Goal: Contribute content: Contribute content

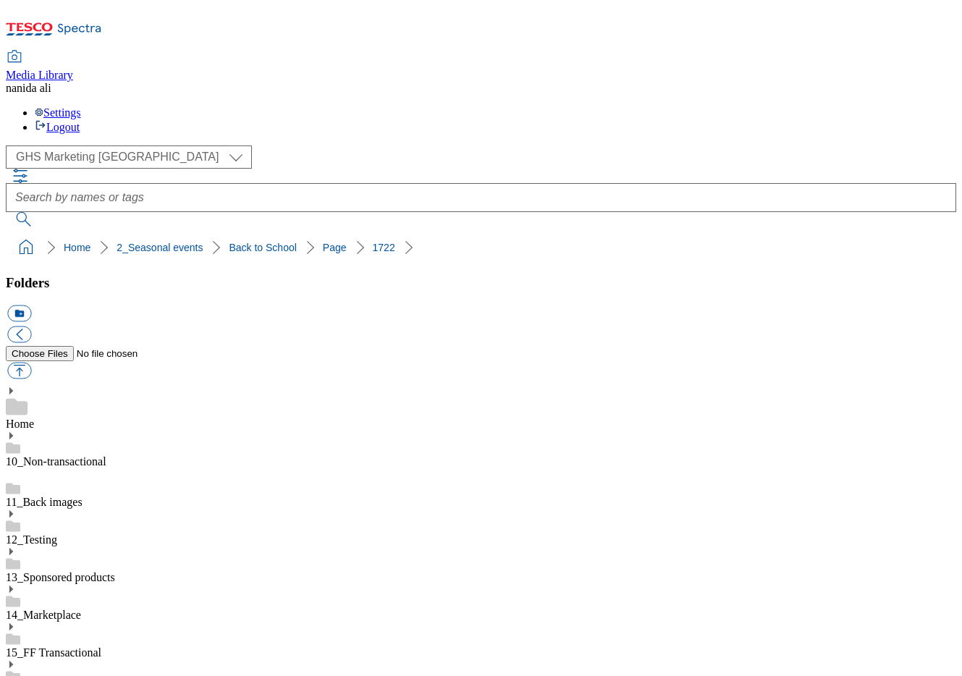
select select "flare-ghs-mktg"
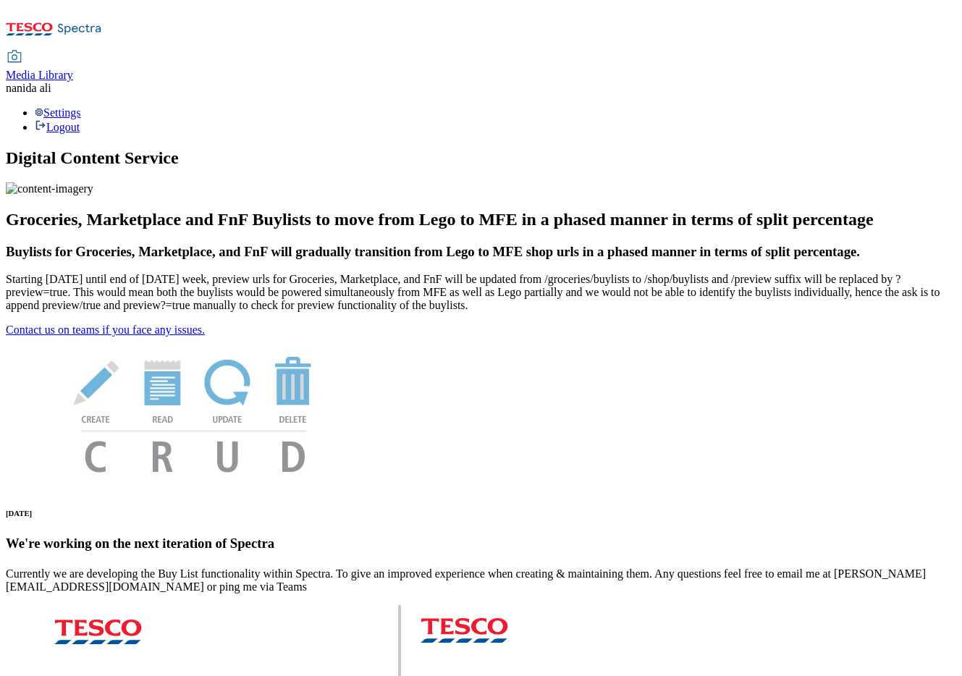
click at [73, 69] on span "Media Library" at bounding box center [39, 75] width 67 height 12
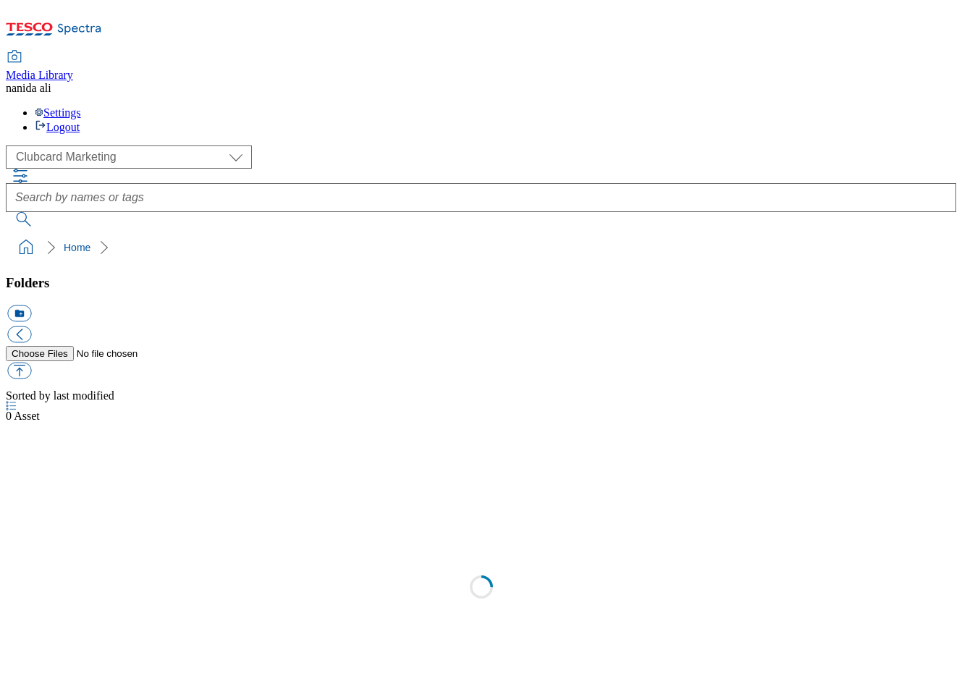
scroll to position [1, 0]
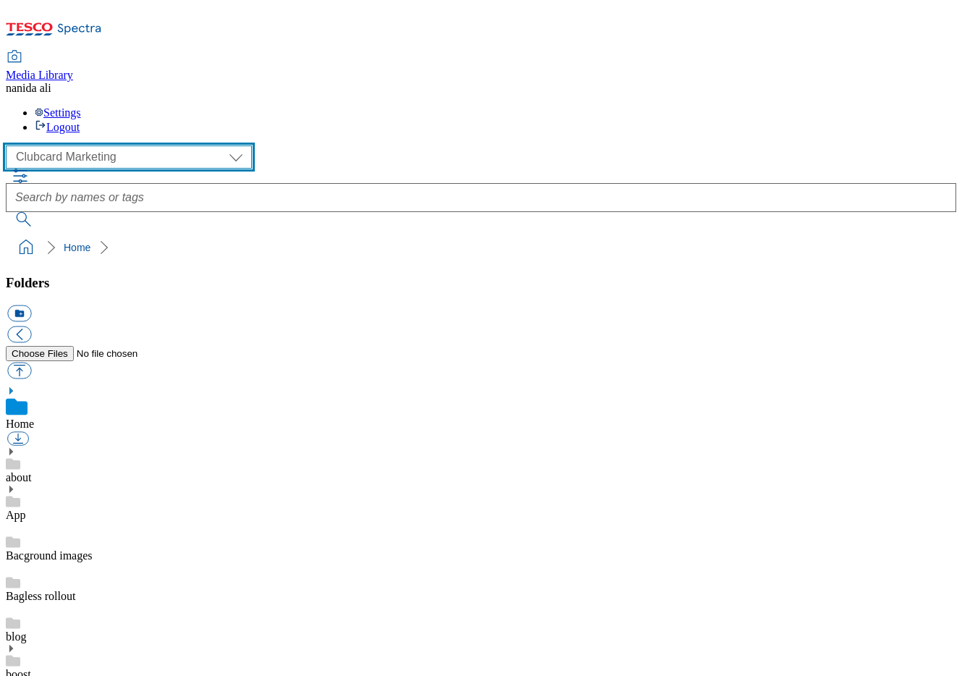
select select "flare-ghs-mktg"
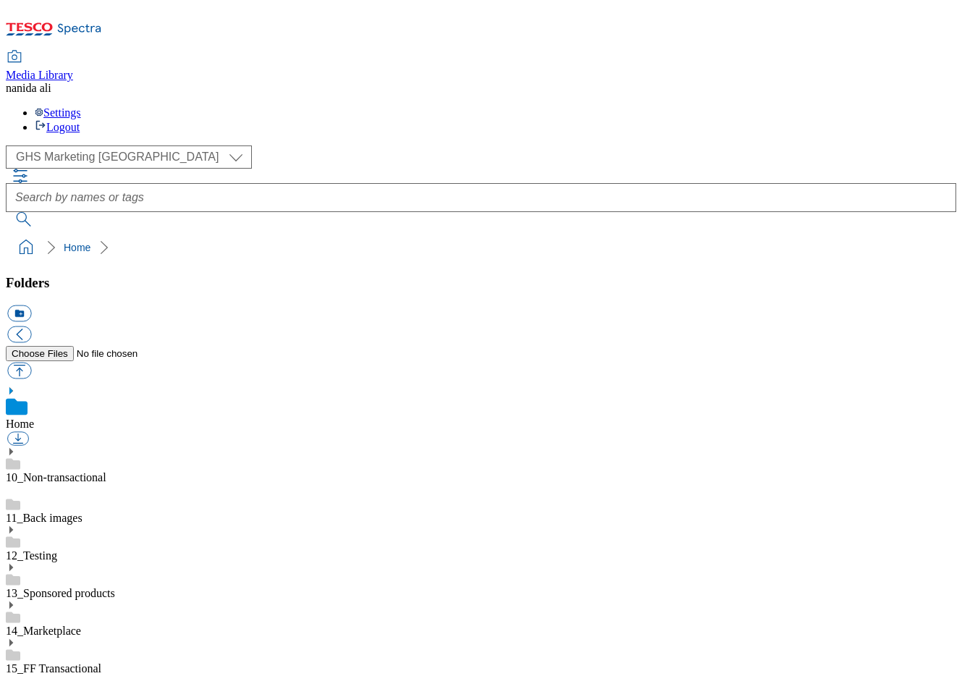
click at [16, 676] on icon at bounding box center [11, 681] width 10 height 10
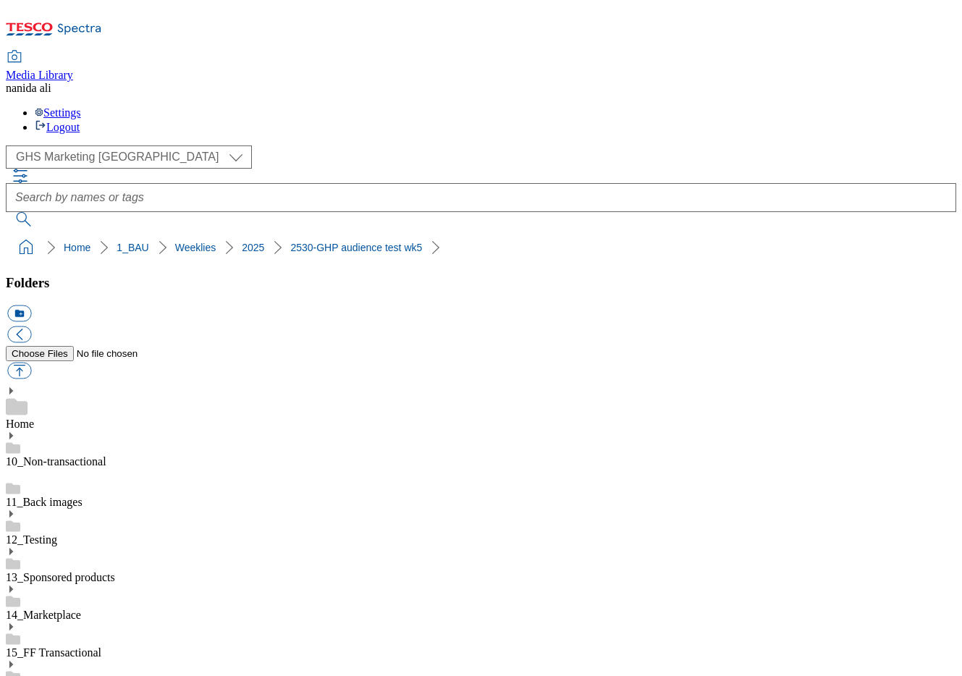
click at [31, 306] on button "icon_new_folder" at bounding box center [19, 314] width 24 height 17
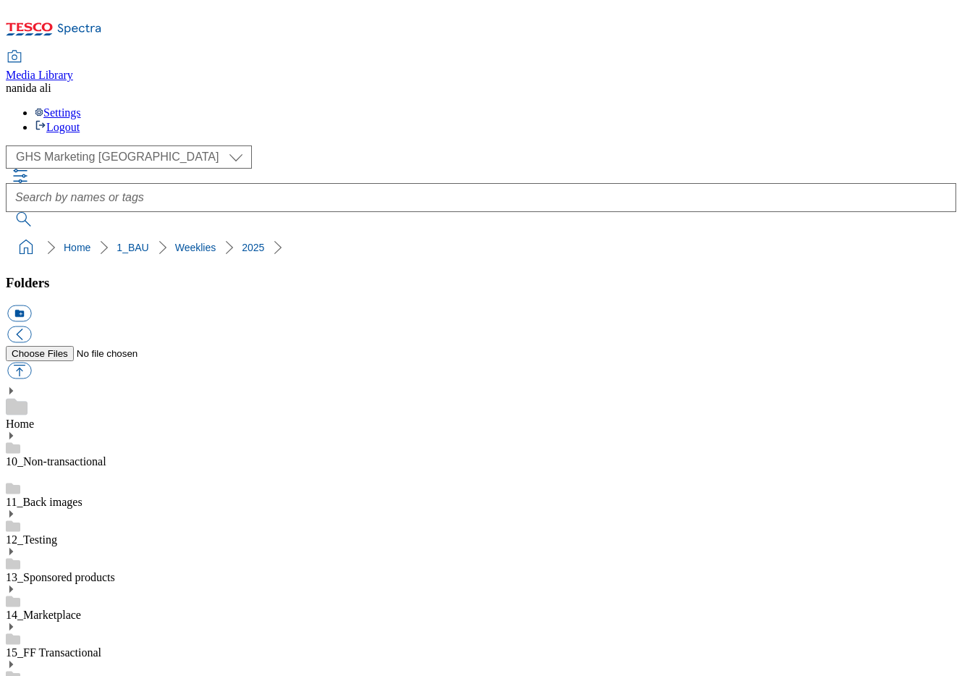
scroll to position [466, 0]
type input "2531-GHP Audience test-Wk6"
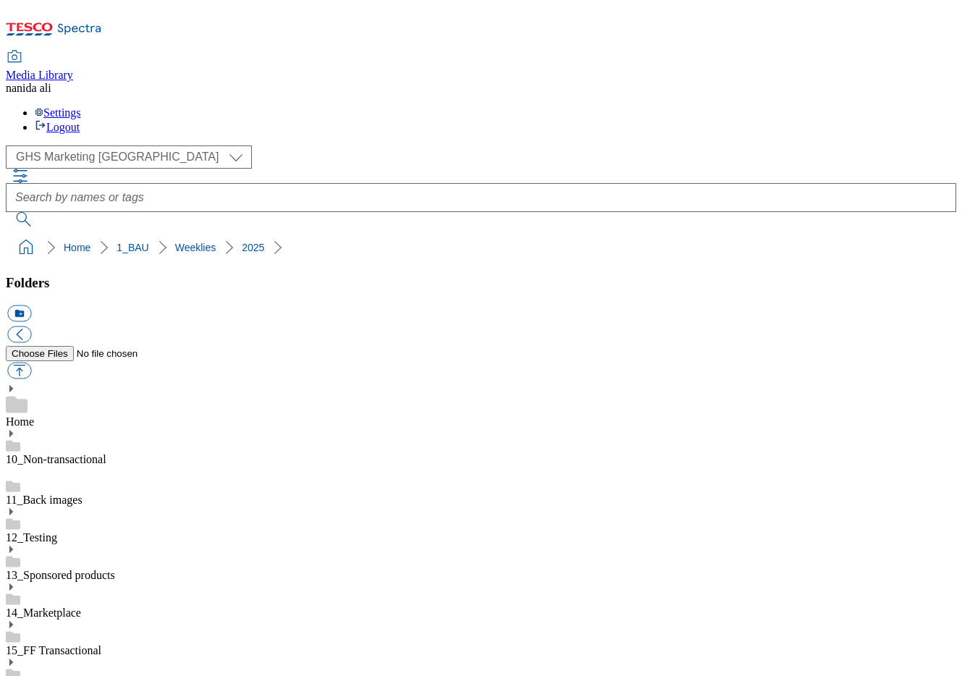
click at [31, 363] on button "button" at bounding box center [19, 371] width 24 height 17
type input "C:\fakepath\2530-GHS-TradeStamp-CatEssentials.jpg"
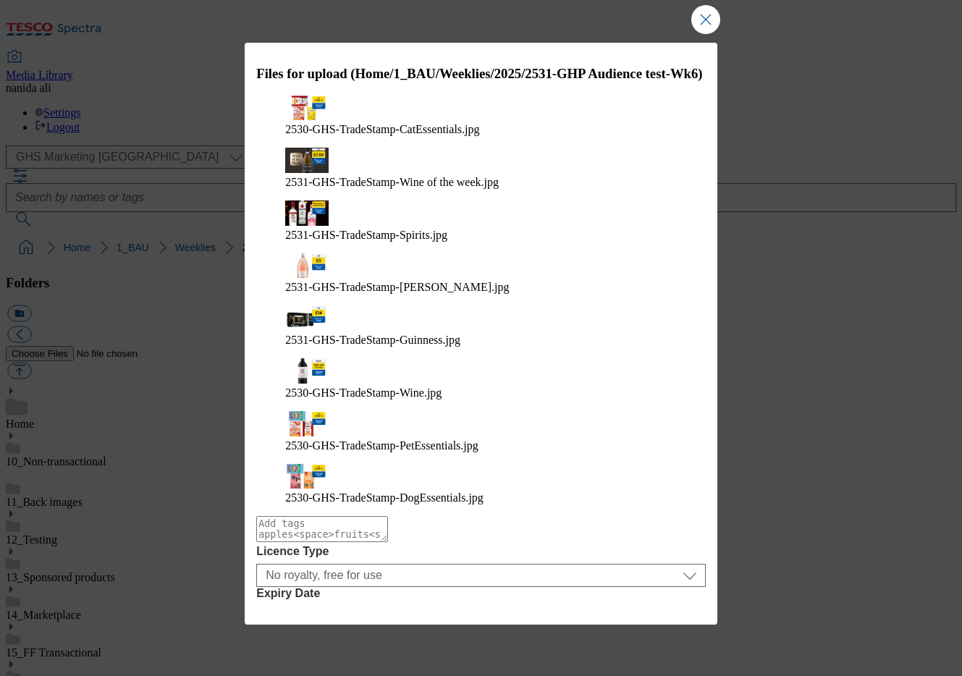
click at [657, 637] on button "Upload" at bounding box center [667, 651] width 68 height 28
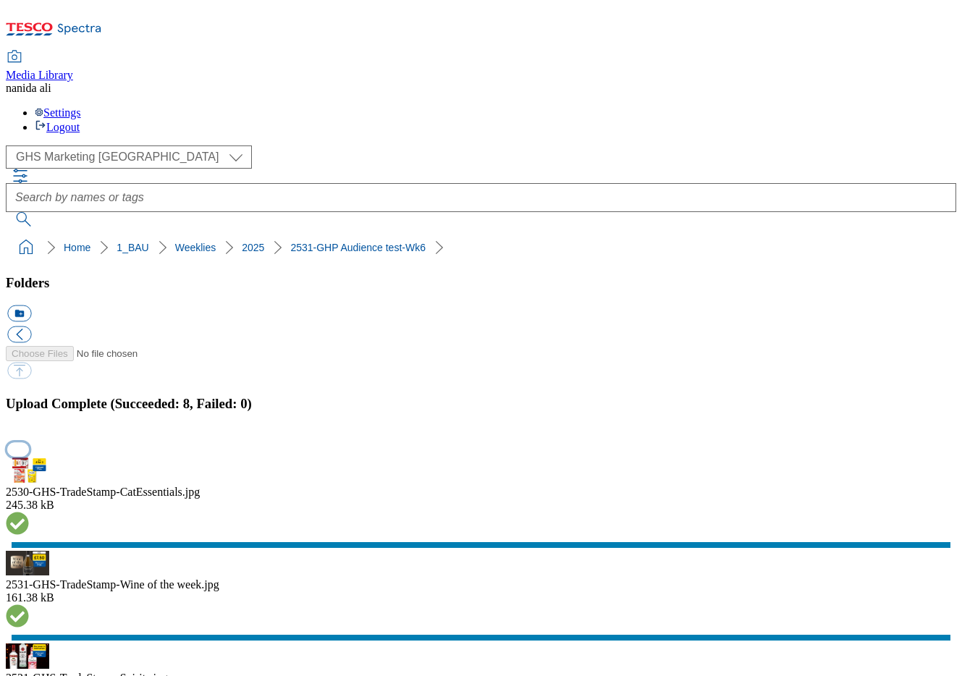
click at [29, 442] on button "button" at bounding box center [18, 449] width 22 height 14
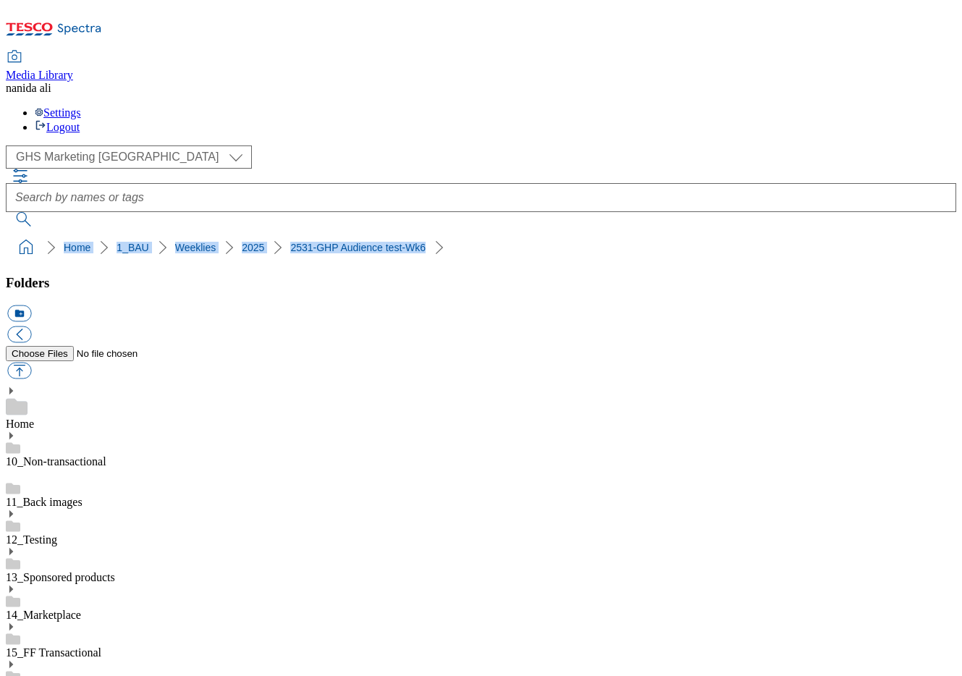
drag, startPoint x: 6, startPoint y: 128, endPoint x: 394, endPoint y: 133, distance: 388.2
click at [394, 234] on nav "Home 1_BAU Weeklies 2025 2531-GHP Audience test-Wk6" at bounding box center [481, 248] width 951 height 28
copy ol "Home 1_BAU Weeklies 2025 2531-GHP Audience test-Wk6"
